Goal: Understand process/instructions: Learn how to perform a task or action

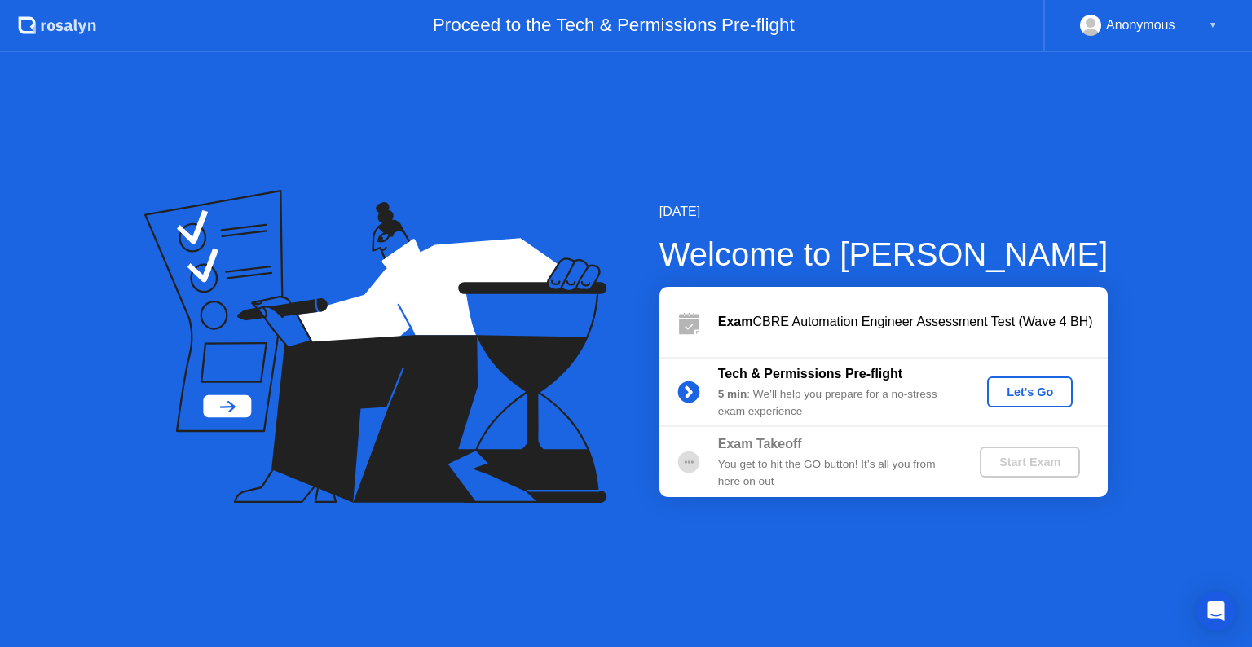
click at [1038, 395] on div "Let's Go" at bounding box center [1029, 391] width 73 height 13
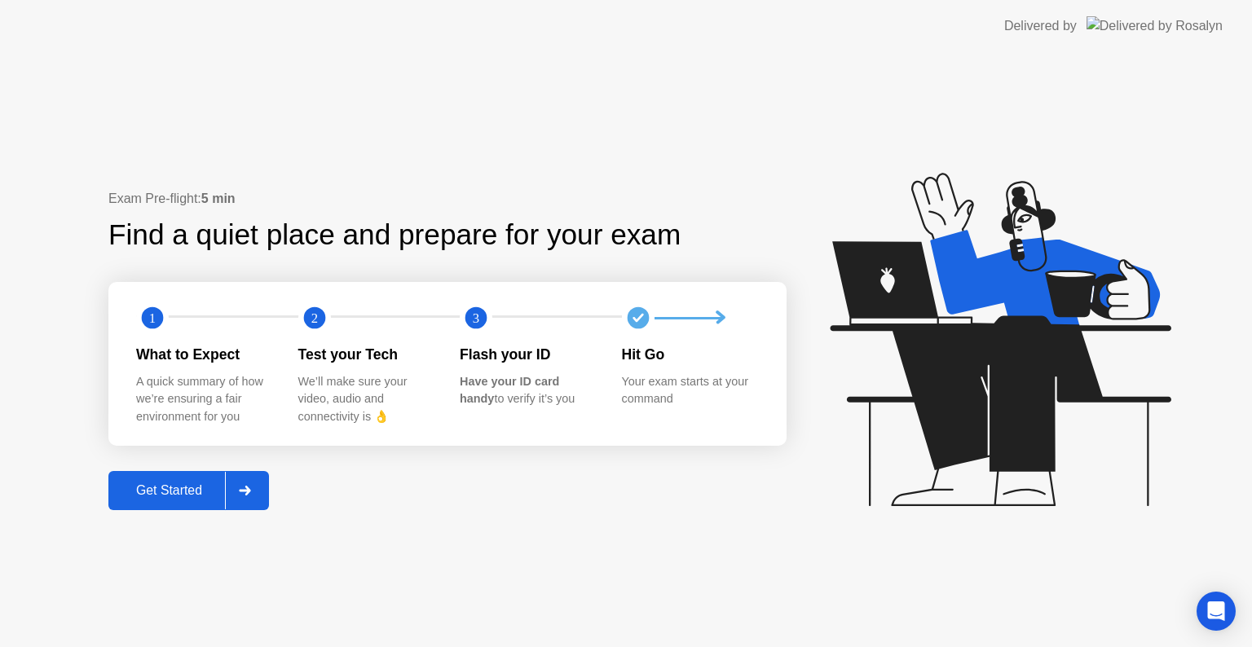
click at [1074, 21] on div "Delivered by" at bounding box center [1040, 26] width 73 height 20
click at [250, 490] on icon at bounding box center [244, 491] width 11 height 10
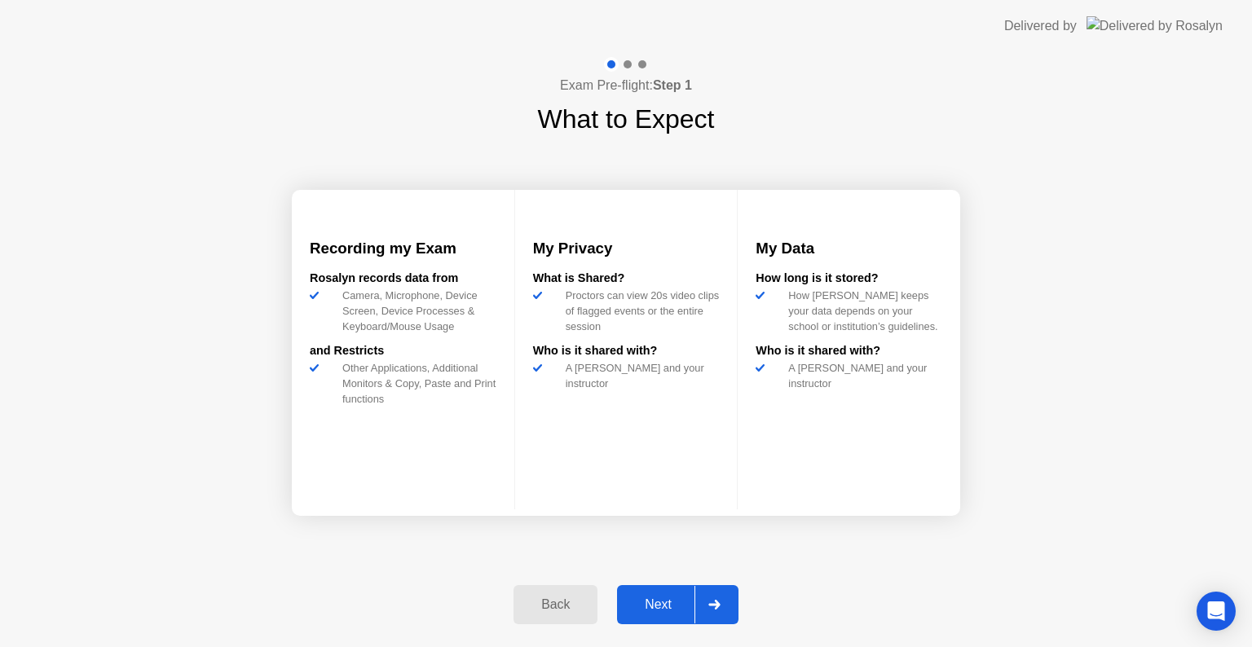
click at [663, 601] on div "Next" at bounding box center [658, 604] width 73 height 15
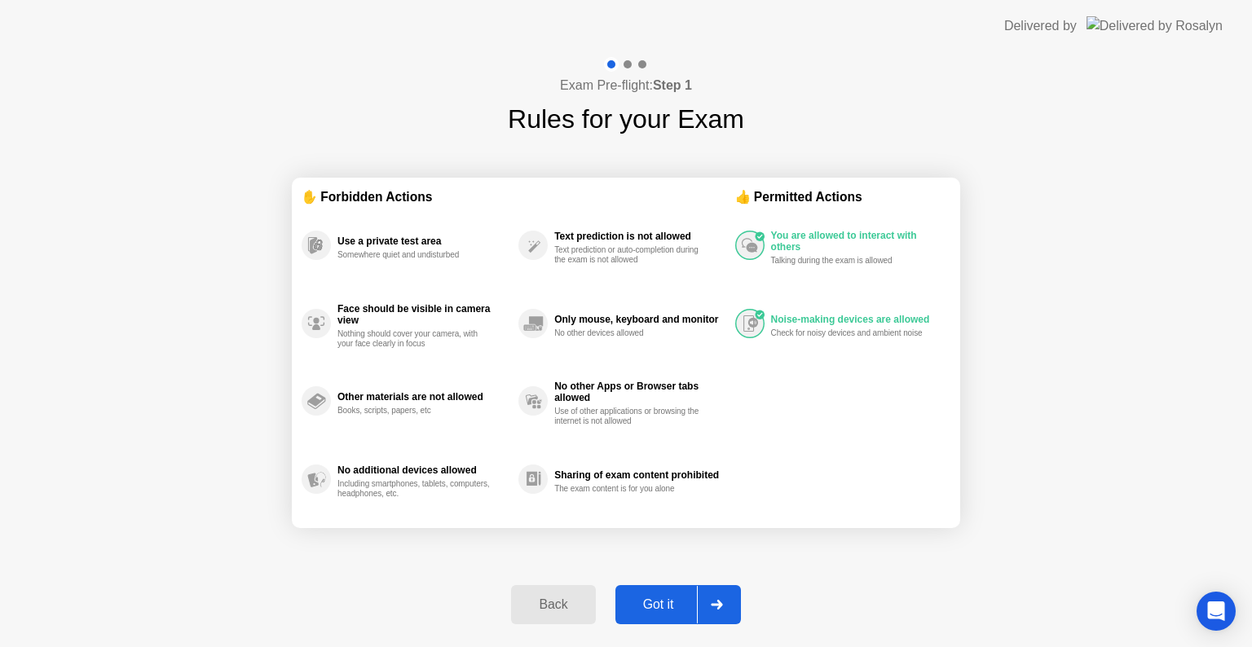
click at [715, 596] on div at bounding box center [716, 604] width 39 height 37
select select "**********"
select select "*******"
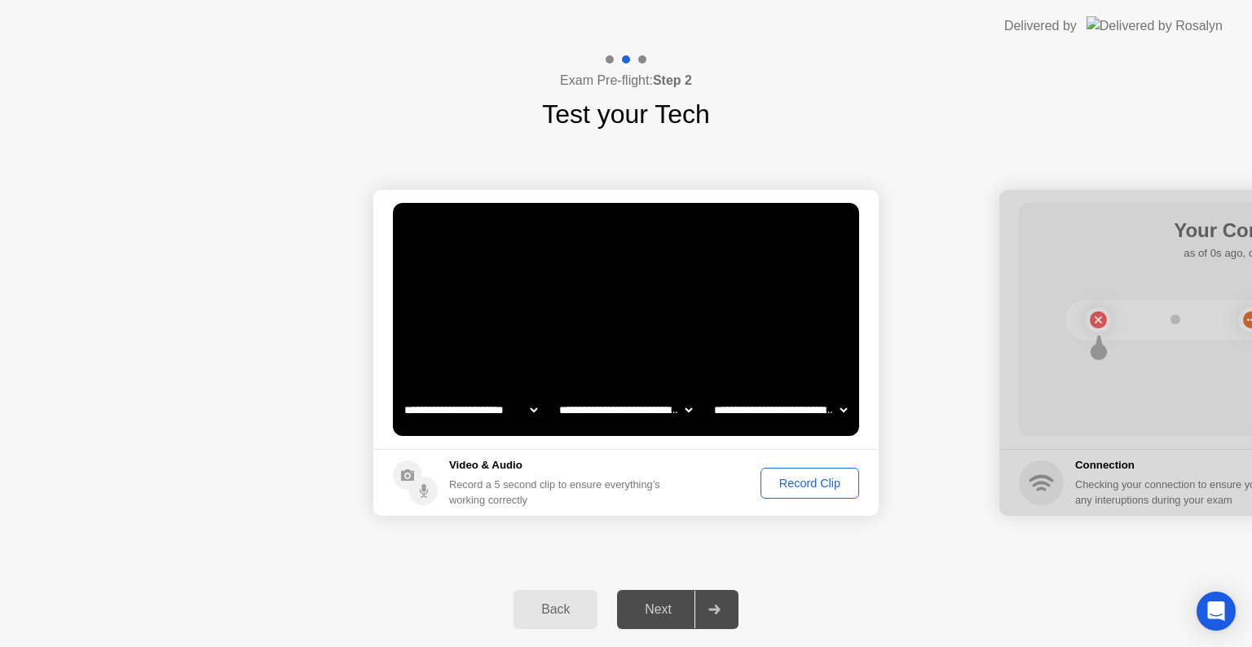
click at [567, 597] on button "Back" at bounding box center [555, 609] width 84 height 39
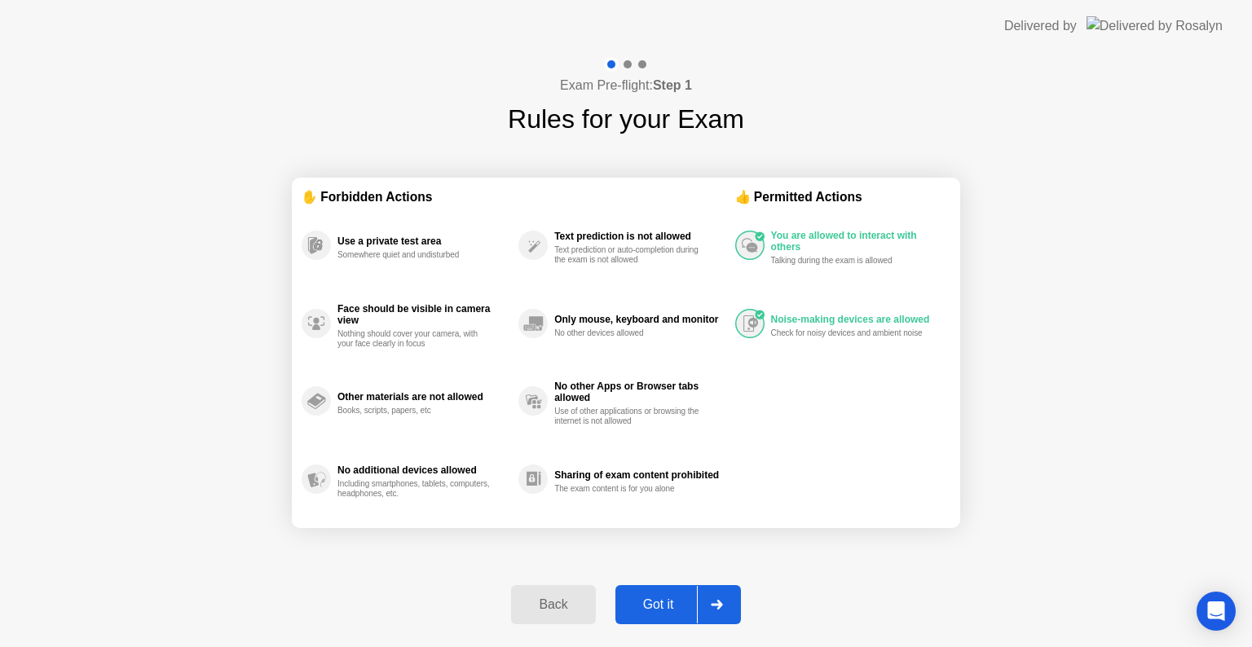
click at [792, 192] on div "👍 Permitted Actions" at bounding box center [842, 196] width 215 height 19
drag, startPoint x: 994, startPoint y: 489, endPoint x: 877, endPoint y: 558, distance: 136.3
drag, startPoint x: 840, startPoint y: 574, endPoint x: 780, endPoint y: 605, distance: 67.8
click at [822, 589] on div "Exam Pre-flight: Step 1 Rules for your Exam ✋ Forbidden Actions Use a private t…" at bounding box center [626, 349] width 1252 height 595
click at [650, 609] on div "Got it" at bounding box center [658, 604] width 77 height 15
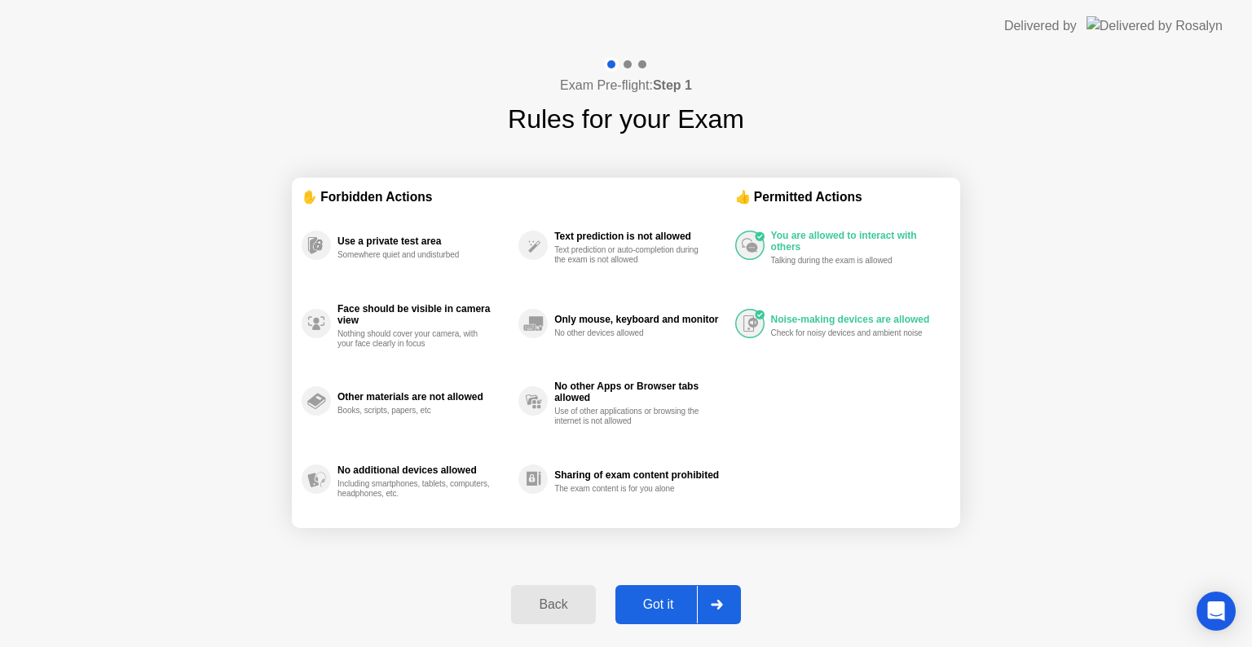
select select "**********"
select select "*******"
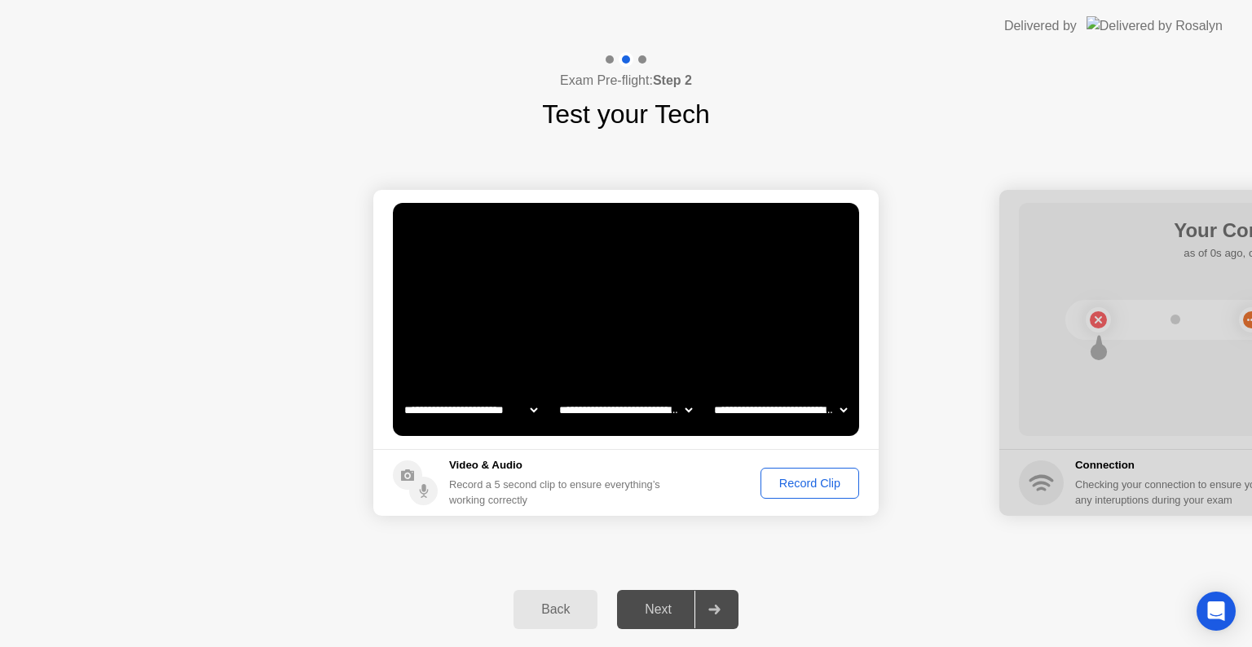
click at [716, 605] on icon at bounding box center [714, 610] width 12 height 10
click at [717, 610] on icon at bounding box center [713, 610] width 11 height 10
click at [720, 610] on icon at bounding box center [713, 610] width 11 height 10
click at [724, 610] on div at bounding box center [713, 609] width 39 height 37
click at [726, 610] on div at bounding box center [713, 609] width 39 height 37
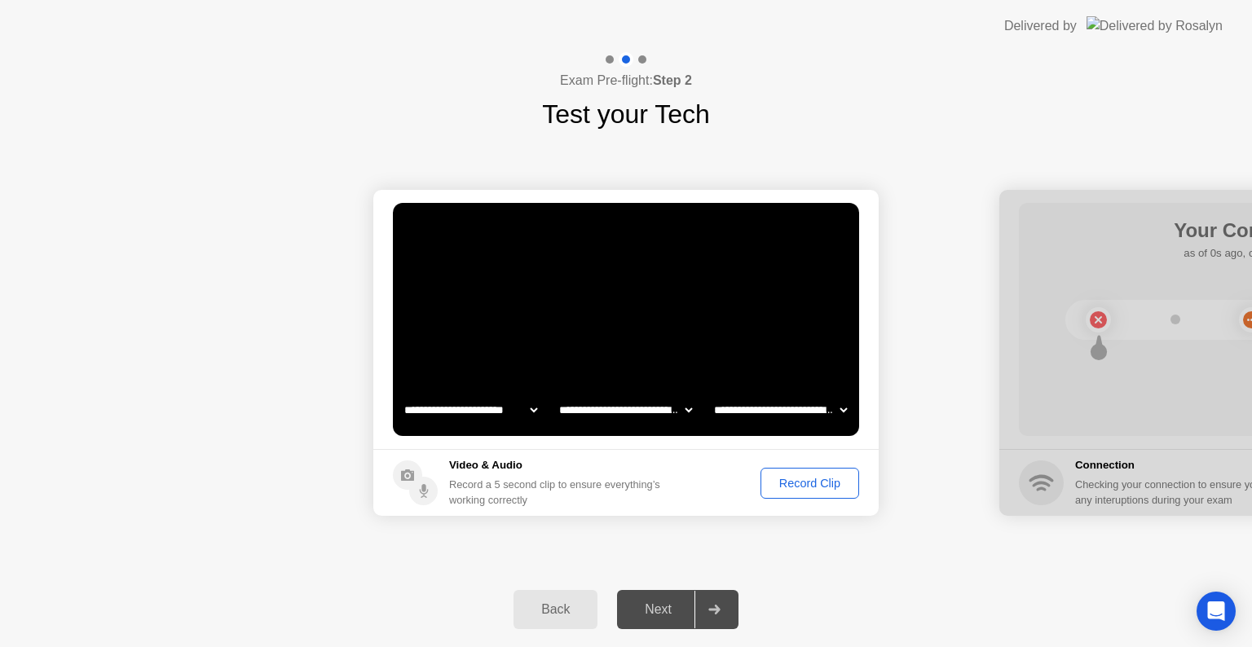
click at [730, 612] on div at bounding box center [713, 609] width 39 height 37
